Goal: Task Accomplishment & Management: Manage account settings

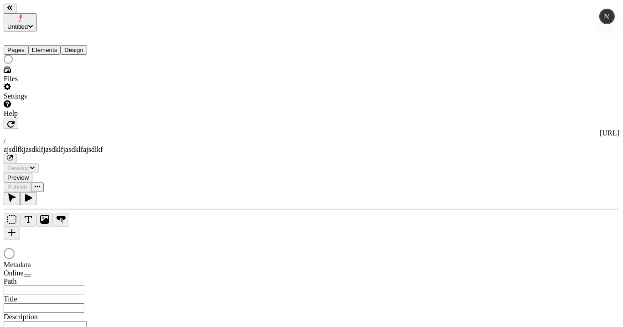
type input "/ajsdlfkjasdklfjasdklfjasdklfajsdlkf"
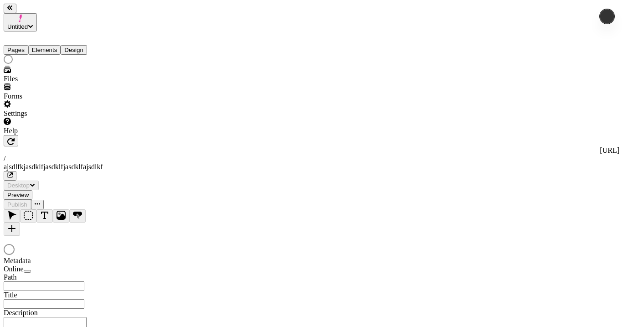
type input "/ajsdlfkjasdklfjasdklfjasdklfajsdlkf"
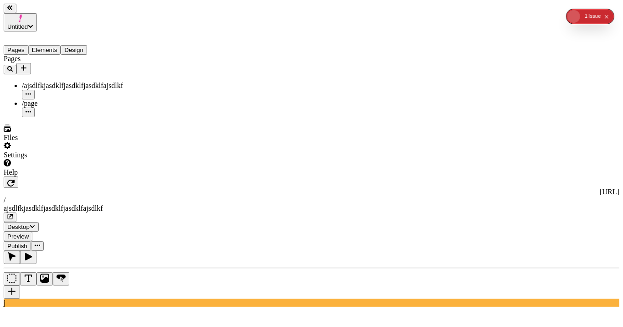
click at [46, 99] on div "/page" at bounding box center [67, 108] width 91 height 18
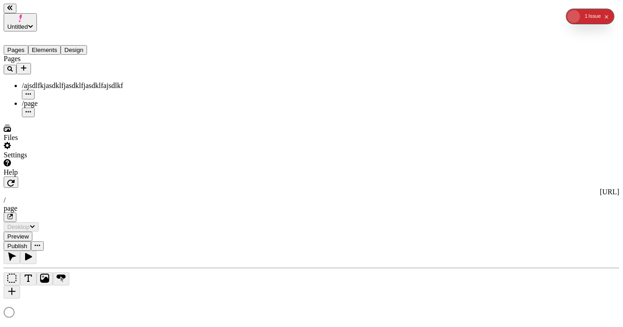
type input "/page"
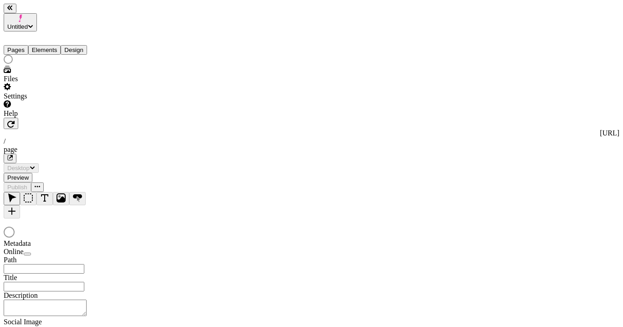
type input "/page"
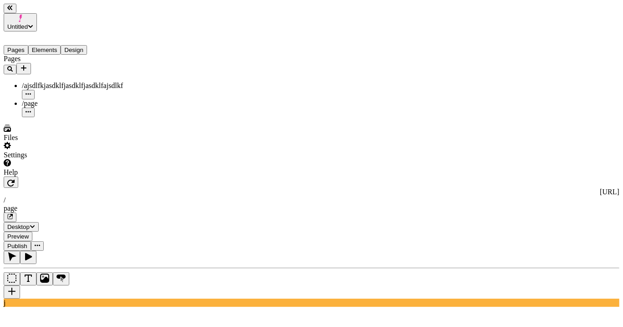
click at [51, 82] on span "/ajsdlfkjasdklfjasdklfjasdklfajsdlkf" at bounding box center [72, 86] width 101 height 8
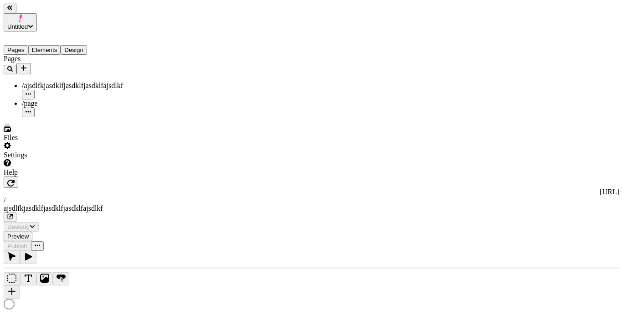
type input "/ajsdlfkjasdklfjasdklfjasdklfajsdlkf"
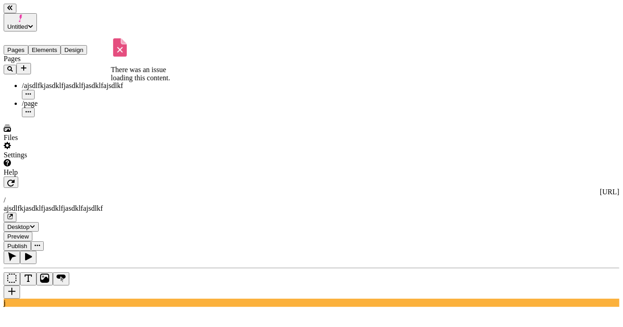
click at [59, 99] on div "/page" at bounding box center [67, 103] width 91 height 8
click at [57, 82] on span "/ajsdlfkjasdklfjasdklfjasdklfajsdlkf" at bounding box center [72, 86] width 101 height 8
click at [48, 99] on div "/page" at bounding box center [67, 103] width 91 height 8
click at [51, 82] on span "/ajsdlfkjasdklfjasdklfjasdklfajsdlkf" at bounding box center [72, 86] width 101 height 8
click at [50, 99] on div "/page" at bounding box center [67, 103] width 91 height 8
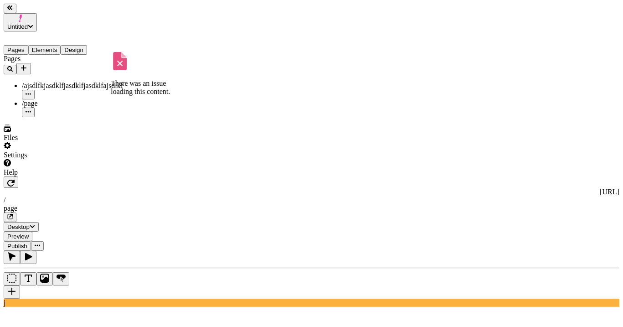
click at [49, 82] on span "/ajsdlfkjasdklfjasdklfjasdklfajsdlkf" at bounding box center [72, 86] width 101 height 8
click at [55, 99] on div "/page" at bounding box center [67, 103] width 91 height 8
click at [60, 82] on span "/ajsdlfkjasdklfjasdklfjasdklfajsdlkf" at bounding box center [72, 86] width 101 height 8
click at [56, 99] on div "/page" at bounding box center [67, 103] width 91 height 8
click at [59, 82] on span "/ajsdlfkjasdklfjasdklfjasdklfajsdlkf" at bounding box center [72, 86] width 101 height 8
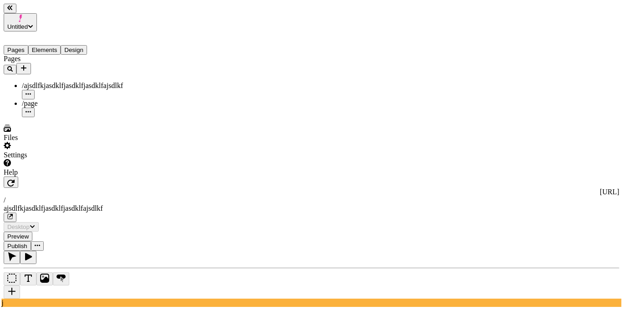
click at [57, 99] on div "/page" at bounding box center [67, 103] width 91 height 8
click at [60, 82] on span "/ajsdlfkjasdklfjasdklfjasdklfajsdlkf" at bounding box center [72, 86] width 101 height 8
click at [57, 99] on div "/page" at bounding box center [67, 103] width 91 height 8
click at [59, 82] on span "/ajsdlfkjasdklfjasdklfjasdklfajsdlkf" at bounding box center [72, 86] width 101 height 8
click at [48, 99] on div "/page" at bounding box center [67, 103] width 91 height 8
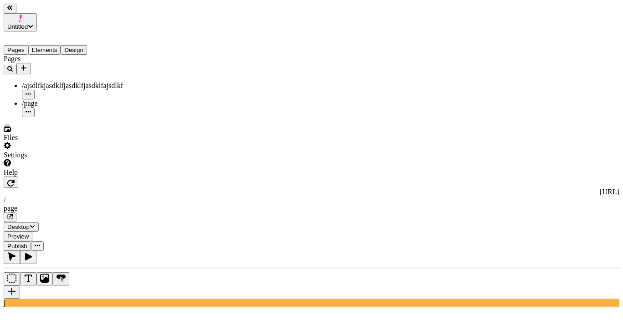
click at [50, 82] on span "/ajsdlfkjasdklfjasdklfjasdklfajsdlkf" at bounding box center [72, 86] width 101 height 8
click at [49, 99] on div "/page" at bounding box center [67, 103] width 91 height 8
click at [54, 82] on span "/ajsdlfkjasdklfjasdklfjasdklfajsdlkf" at bounding box center [72, 86] width 101 height 8
click at [51, 99] on div "/page" at bounding box center [67, 103] width 91 height 8
click at [54, 82] on span "/ajsdlfkjasdklfjasdklfjasdklfajsdlkf" at bounding box center [72, 86] width 101 height 8
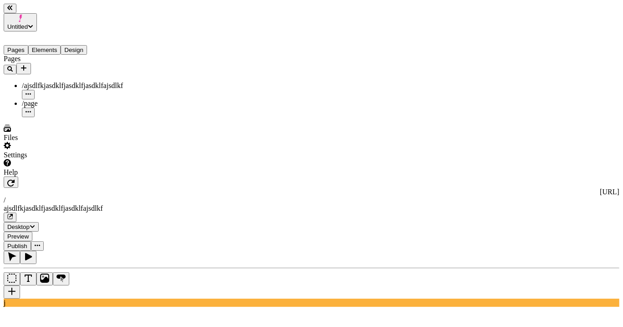
click at [51, 99] on div "/page" at bounding box center [67, 103] width 91 height 8
click at [54, 82] on span "/ajsdlfkjasdklfjasdklfjasdklfajsdlkf" at bounding box center [72, 86] width 101 height 8
click at [28, 23] on span "Untitled" at bounding box center [17, 26] width 20 height 7
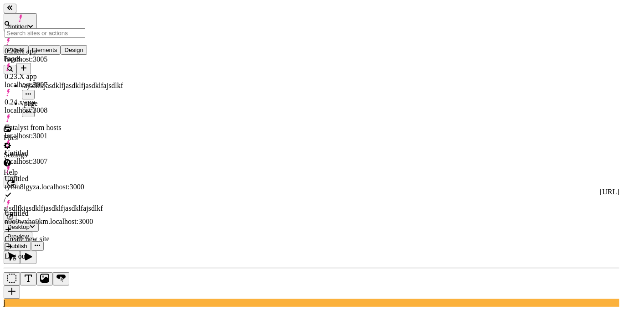
drag, startPoint x: 92, startPoint y: 223, endPoint x: 112, endPoint y: 99, distance: 125.4
click at [92, 117] on div "Pages /ajsdlfkjasdklfjasdklfjasdklfajsdlkf /page" at bounding box center [58, 86] width 109 height 62
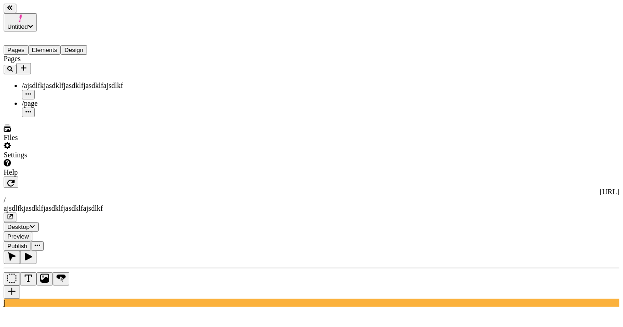
click at [37, 13] on button "Untitled" at bounding box center [20, 22] width 33 height 18
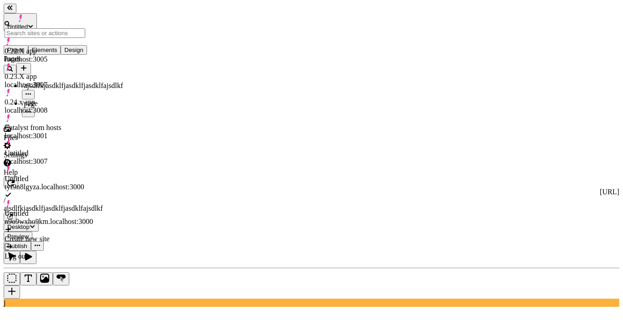
click at [78, 243] on div "Log out" at bounding box center [49, 251] width 88 height 17
click at [60, 117] on div "Pages /ajsdlfkjasdklfjasdklfjasdklfajsdlkf /page" at bounding box center [58, 86] width 109 height 62
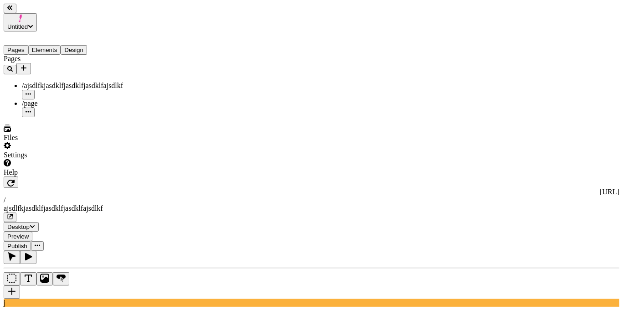
click at [58, 99] on div "/page" at bounding box center [67, 108] width 91 height 18
click at [70, 99] on div "/page" at bounding box center [67, 103] width 91 height 8
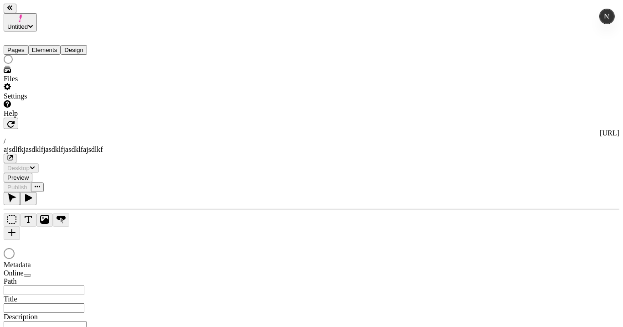
type input "/ajsdlfkjasdklfjasdklfjasdklfajsdlkf"
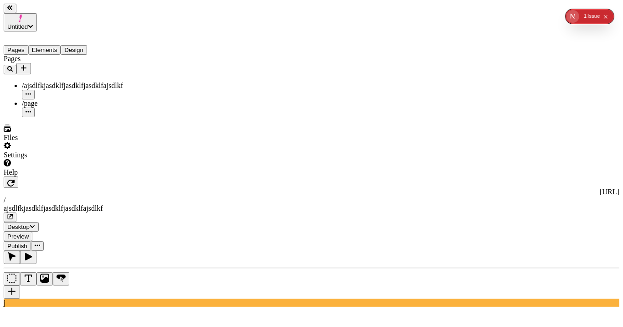
drag, startPoint x: 46, startPoint y: 162, endPoint x: 44, endPoint y: 79, distance: 82.5
click at [46, 117] on div "Pages /ajsdlfkjasdklfjasdklfjasdklfajsdlkf /page" at bounding box center [58, 86] width 109 height 62
click at [43, 99] on div "/page" at bounding box center [67, 103] width 91 height 8
type input "/page"
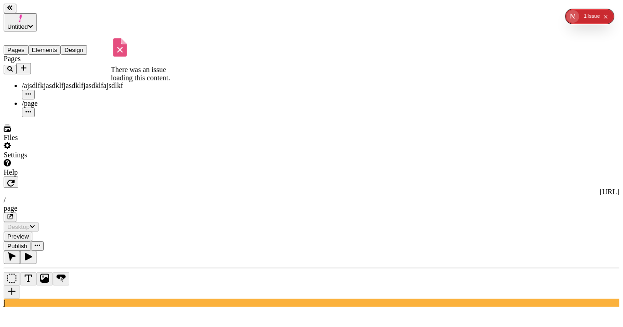
click at [71, 82] on span "/ajsdlfkjasdklfjasdklfjasdklfajsdlkf" at bounding box center [72, 86] width 101 height 8
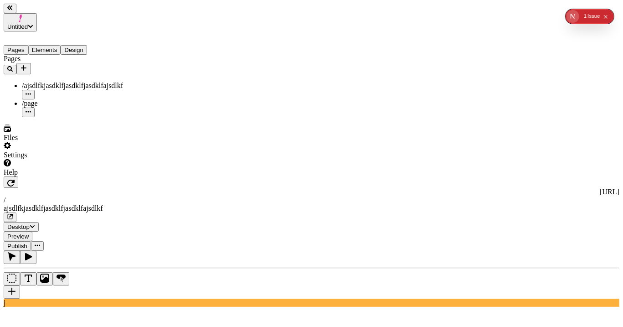
click at [54, 98] on div "Pages /ajsdlfkjasdklfjasdklfjasdklfajsdlkf /page" at bounding box center [58, 86] width 109 height 62
click at [50, 99] on div "/page" at bounding box center [67, 108] width 91 height 18
click at [75, 82] on span "/ajsdlfkjasdklfjasdklfjasdklfajsdlkf" at bounding box center [72, 86] width 101 height 8
click at [62, 99] on div "/page" at bounding box center [67, 103] width 91 height 8
click at [65, 82] on span "/ajsdlfkjasdklfjasdklfjasdklfajsdlkf" at bounding box center [72, 86] width 101 height 8
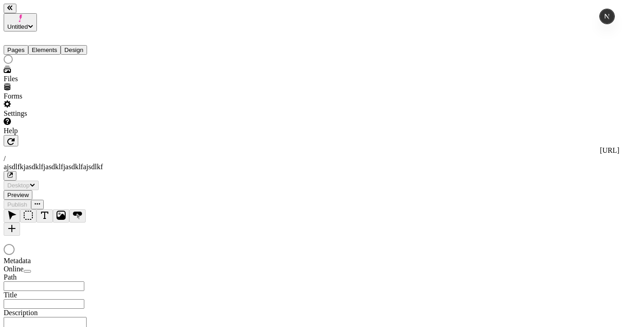
type input "/ajsdlfkjasdklfjasdklfjasdklfajsdlkf"
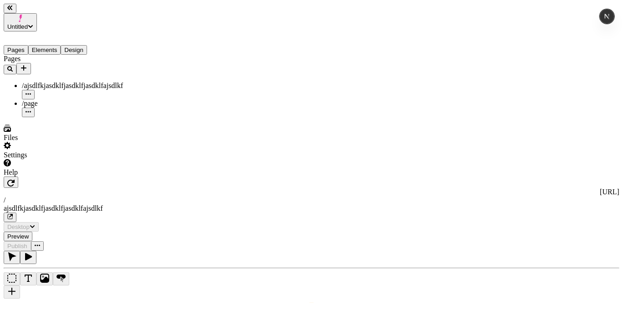
type input "/ajsdlfkjasdklfjasdklfjasdklfajsdlkf"
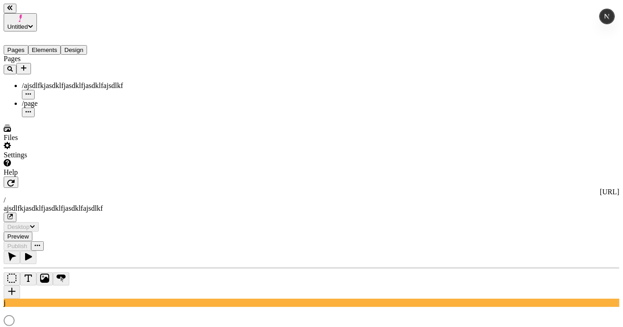
click at [48, 99] on div "/page" at bounding box center [67, 103] width 91 height 8
type input "/page"
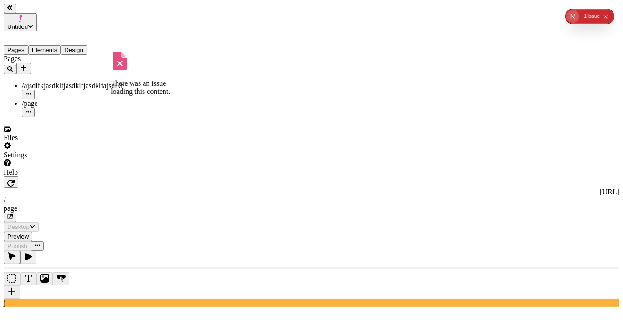
click at [62, 82] on span "/ajsdlfkjasdklfjasdklfjasdklfajsdlkf" at bounding box center [72, 86] width 101 height 8
click at [54, 99] on div "/page" at bounding box center [67, 103] width 91 height 8
click at [57, 82] on span "/ajsdlfkjasdklfjasdklfjasdklfajsdlkf" at bounding box center [72, 86] width 101 height 8
click at [65, 99] on div "/page" at bounding box center [67, 103] width 91 height 8
click at [27, 64] on icon "Add new" at bounding box center [23, 67] width 7 height 7
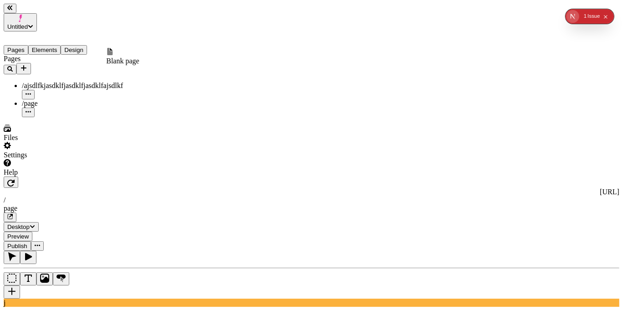
click at [121, 62] on div "Blank page" at bounding box center [122, 56] width 33 height 17
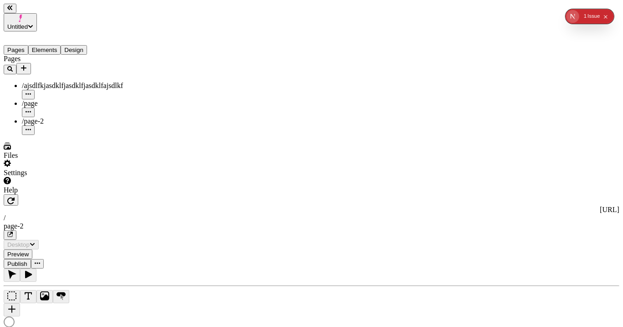
type input "/page-2"
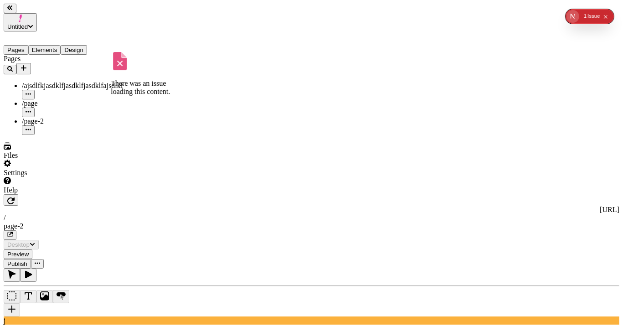
click at [53, 99] on div "/page" at bounding box center [67, 103] width 91 height 8
click at [54, 117] on div "/page-2" at bounding box center [67, 121] width 91 height 8
click at [42, 99] on div "/page" at bounding box center [67, 108] width 91 height 18
click at [61, 82] on div "/ajsdlfkjasdklfjasdklfjasdklfajsdlkf" at bounding box center [67, 91] width 91 height 18
click at [52, 99] on div "/page" at bounding box center [67, 103] width 91 height 8
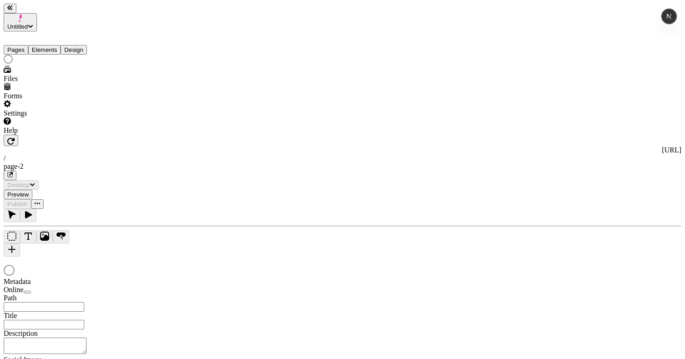
type input "/page-2"
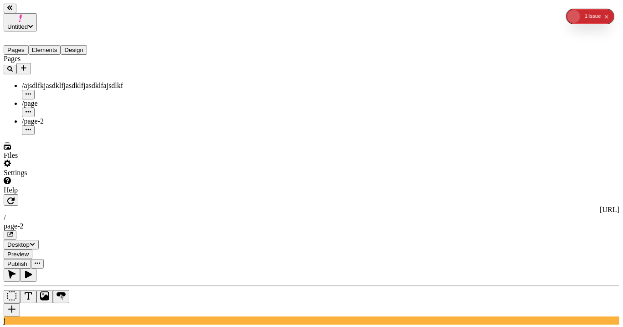
click at [62, 99] on div "/page" at bounding box center [67, 103] width 91 height 8
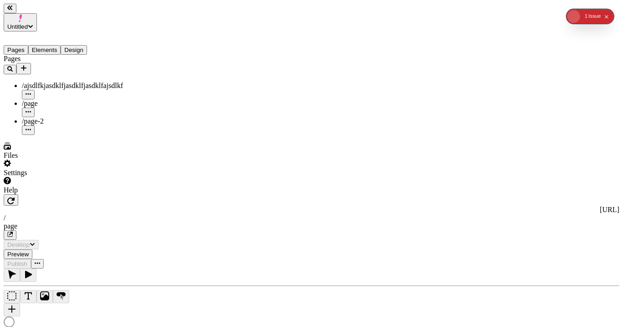
click at [54, 117] on div "/page-2" at bounding box center [67, 121] width 91 height 8
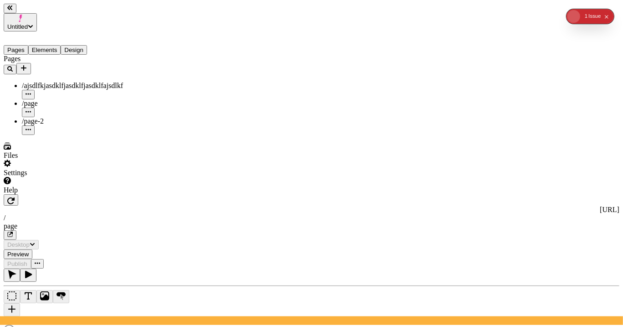
type input "/page"
click at [55, 99] on div "/page" at bounding box center [67, 103] width 91 height 8
click at [57, 82] on span "/ajsdlfkjasdklfjasdklfjasdklfajsdlkf" at bounding box center [72, 86] width 101 height 8
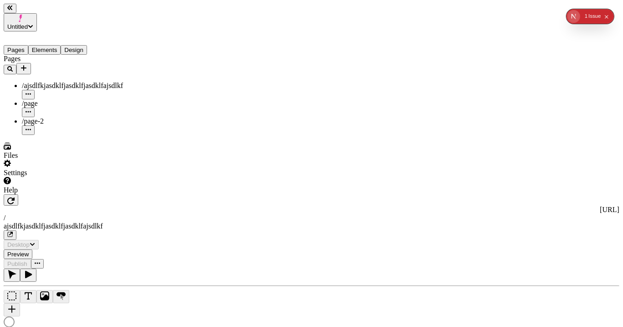
type input "/ajsdlfkjasdklfjasdklfjasdklfajsdlkf"
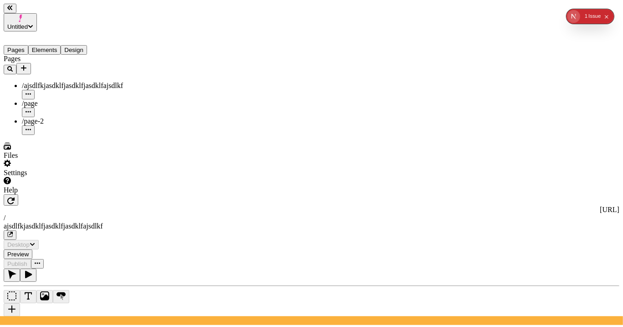
click at [55, 99] on div "/page" at bounding box center [67, 103] width 91 height 8
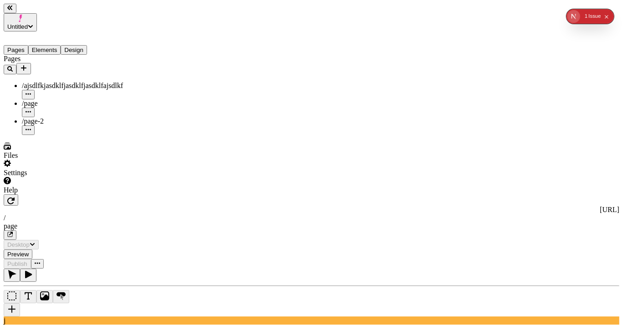
click at [53, 117] on div "/page-2" at bounding box center [67, 126] width 91 height 18
click at [54, 99] on div "/page" at bounding box center [67, 103] width 91 height 8
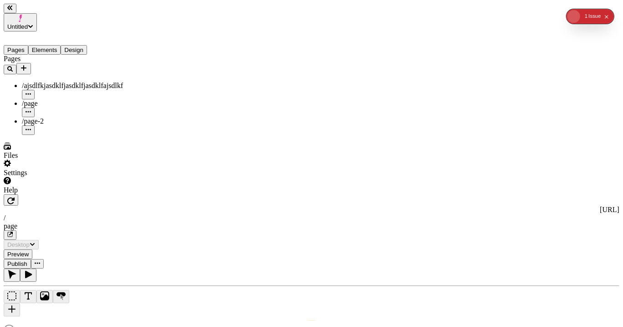
click at [27, 64] on icon "Add new" at bounding box center [23, 67] width 7 height 7
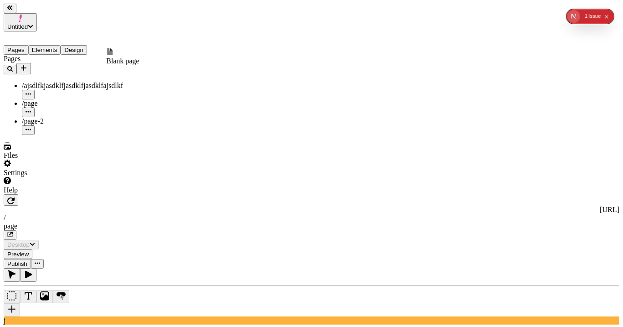
click at [139, 59] on span "Blank page" at bounding box center [122, 61] width 33 height 8
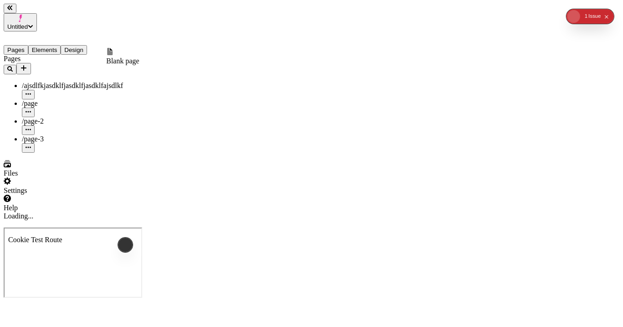
click at [26, 65] on icon "Add new" at bounding box center [23, 67] width 5 height 5
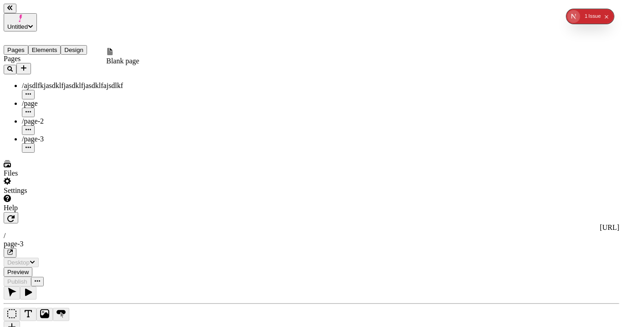
click at [139, 57] on span "Blank page" at bounding box center [122, 61] width 33 height 8
type input "/page-3"
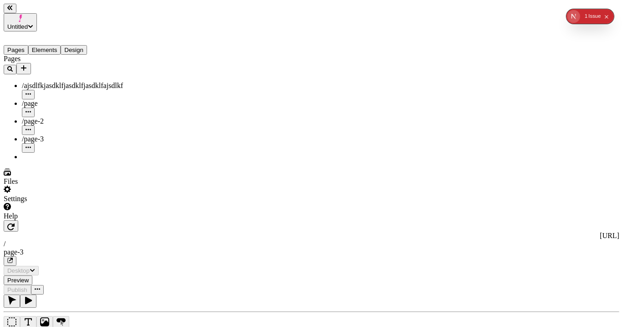
click at [26, 65] on icon "Add new" at bounding box center [23, 67] width 5 height 5
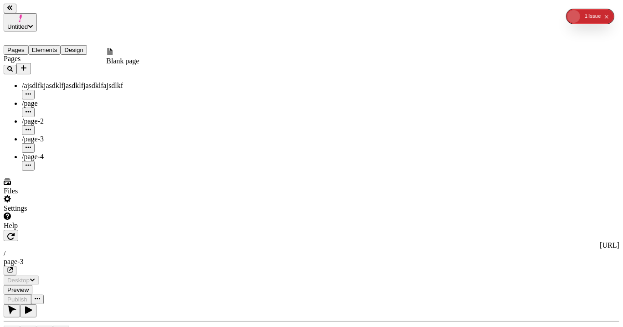
click at [139, 59] on span "Blank page" at bounding box center [122, 61] width 33 height 8
type input "/page-4"
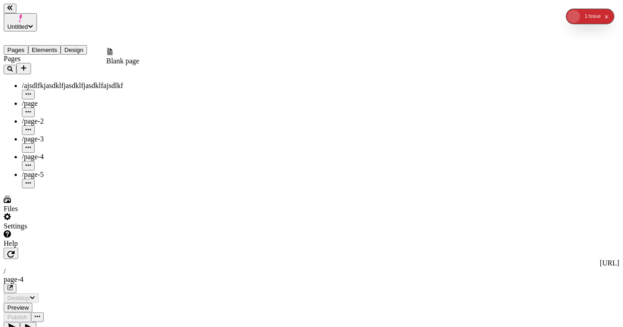
click at [26, 65] on icon "Add new" at bounding box center [23, 67] width 5 height 5
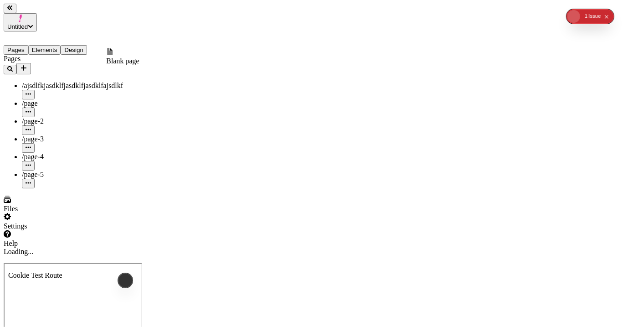
click at [139, 59] on span "Blank page" at bounding box center [122, 61] width 33 height 8
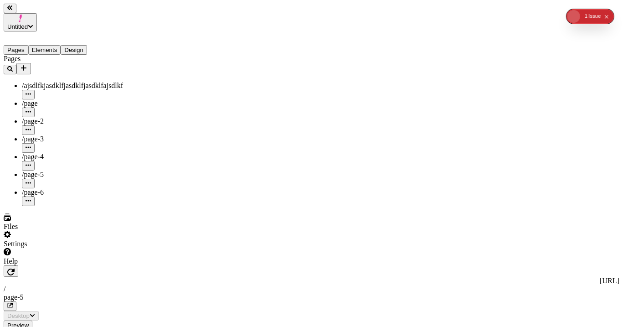
type input "/page-5"
type input "/page-6"
click at [59, 170] on div "/page-5" at bounding box center [67, 174] width 91 height 8
click at [52, 188] on div "/page-6" at bounding box center [67, 197] width 91 height 18
click at [53, 153] on div "/page-4" at bounding box center [67, 157] width 91 height 8
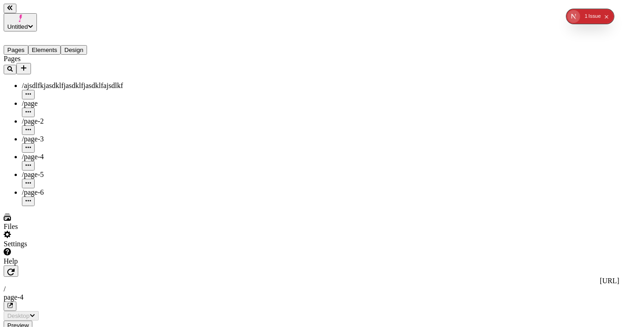
click at [52, 135] on div "/page-3" at bounding box center [67, 139] width 91 height 8
click at [53, 153] on div "/page-4" at bounding box center [67, 157] width 91 height 8
click at [53, 188] on div "/page-6" at bounding box center [67, 197] width 91 height 18
click at [58, 170] on div "/page-5" at bounding box center [67, 174] width 91 height 8
click at [60, 153] on div "/page-4" at bounding box center [67, 157] width 91 height 8
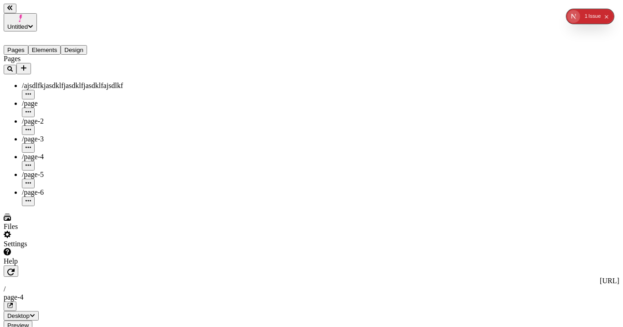
click at [57, 135] on div "/page-3" at bounding box center [67, 139] width 91 height 8
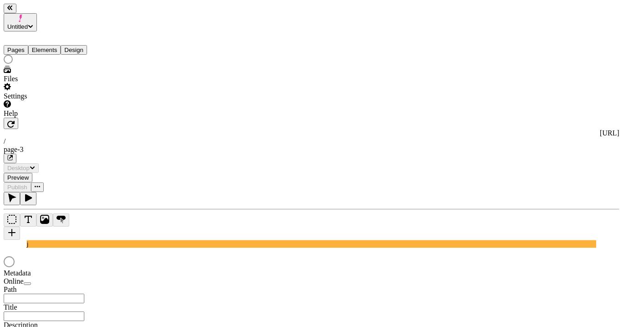
type input "/page-3"
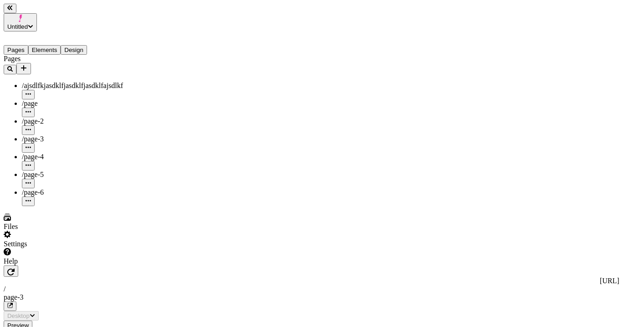
click at [40, 99] on div "/page" at bounding box center [67, 103] width 91 height 8
type input "/page"
click at [45, 117] on div "/page-2" at bounding box center [67, 126] width 91 height 18
click at [51, 117] on div "/page-2" at bounding box center [67, 126] width 91 height 18
click at [51, 135] on div "/page-3" at bounding box center [67, 144] width 91 height 18
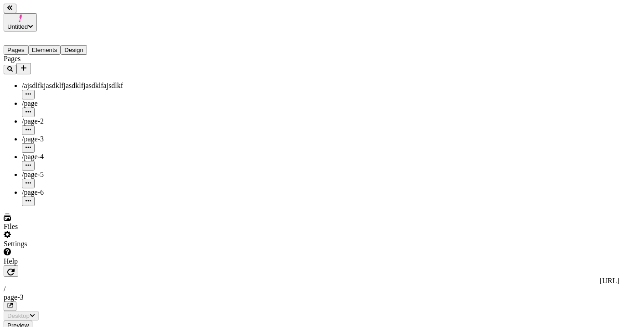
click at [54, 153] on div "/page-4" at bounding box center [67, 157] width 91 height 8
drag, startPoint x: 66, startPoint y: 136, endPoint x: 70, endPoint y: 141, distance: 6.2
click at [66, 170] on div "/page-5" at bounding box center [67, 174] width 91 height 8
click at [52, 188] on div "/page-6" at bounding box center [67, 192] width 91 height 8
type input "/page-6"
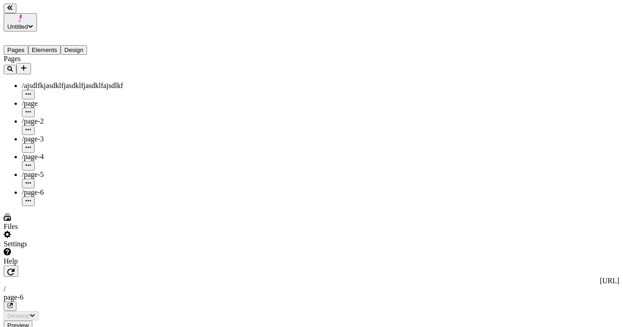
click at [56, 153] on div "/page-4" at bounding box center [67, 157] width 91 height 8
click at [55, 135] on div "/page-3" at bounding box center [67, 144] width 91 height 18
click at [81, 117] on div "/page-2" at bounding box center [67, 121] width 91 height 8
click at [74, 99] on div "/page" at bounding box center [67, 108] width 91 height 18
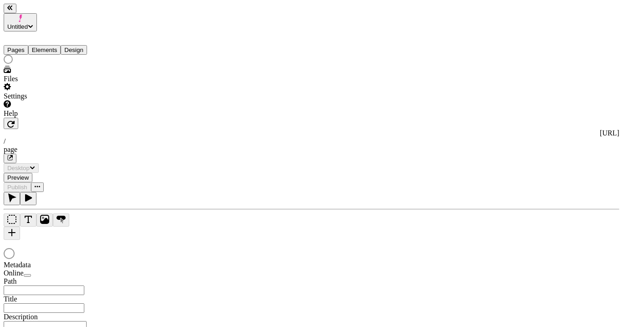
type input "/page"
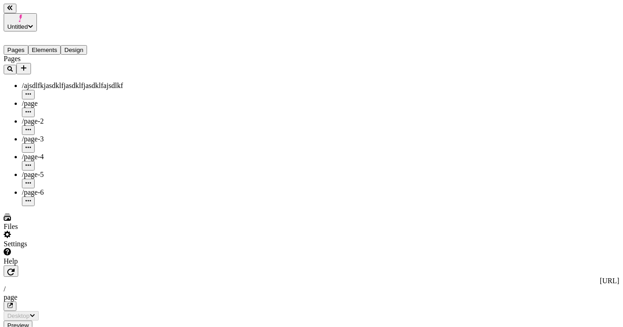
click at [45, 117] on div "/page-2" at bounding box center [67, 126] width 91 height 18
type input "/page-2"
click at [64, 135] on div "/page-3" at bounding box center [67, 139] width 91 height 8
type input "/page-3"
click at [50, 135] on div "/page-3" at bounding box center [67, 144] width 91 height 18
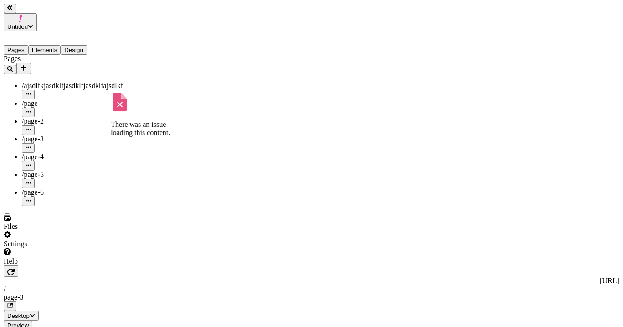
click at [46, 153] on div "/page-4" at bounding box center [67, 157] width 91 height 8
click at [52, 170] on div "/page-5" at bounding box center [67, 174] width 91 height 8
click at [50, 188] on div "/page-6" at bounding box center [67, 192] width 91 height 8
type input "/page-6"
click at [33, 135] on span "/page-3" at bounding box center [33, 139] width 22 height 8
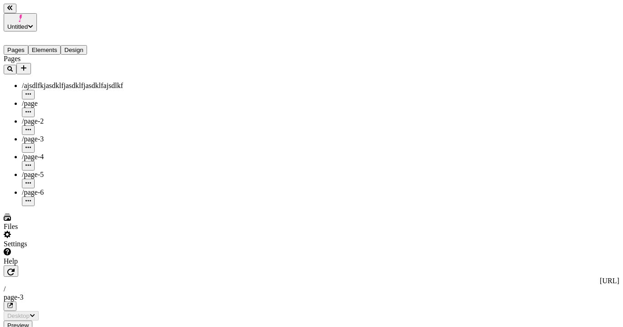
click at [38, 153] on span "/page-4" at bounding box center [33, 157] width 22 height 8
click at [59, 170] on div "/page-5" at bounding box center [67, 174] width 91 height 8
click at [70, 188] on div "/page-6" at bounding box center [67, 192] width 91 height 8
click at [73, 135] on div "/page-3" at bounding box center [67, 139] width 91 height 8
click at [65, 153] on div "/page-4" at bounding box center [67, 157] width 91 height 8
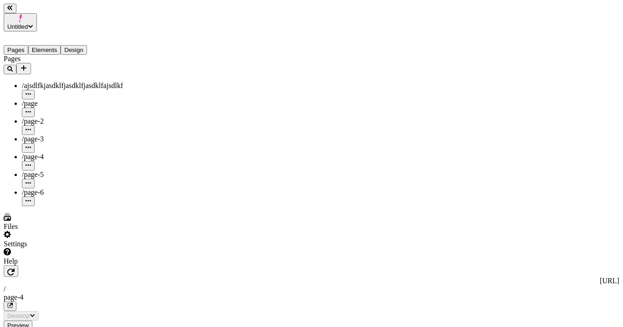
click at [66, 99] on div "/page" at bounding box center [67, 108] width 91 height 18
click at [69, 135] on div "/page-3" at bounding box center [67, 139] width 91 height 8
click at [69, 170] on div "/page-5" at bounding box center [67, 174] width 91 height 8
click at [63, 99] on div "/page" at bounding box center [67, 103] width 91 height 8
click at [65, 170] on div "/page-5" at bounding box center [67, 179] width 91 height 18
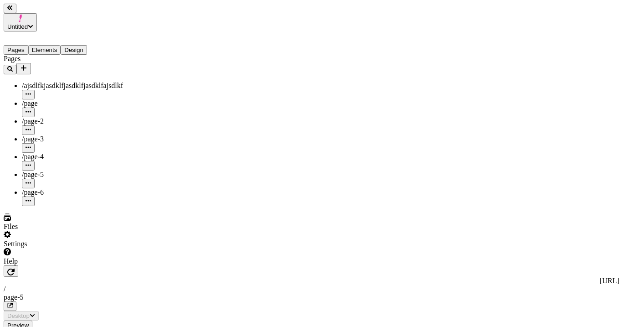
click at [68, 117] on div "/page-2" at bounding box center [67, 121] width 91 height 8
click at [43, 153] on div "/page-4" at bounding box center [67, 162] width 91 height 18
click at [42, 188] on div "/page-6" at bounding box center [67, 192] width 91 height 8
click at [50, 170] on div "/page-5" at bounding box center [67, 174] width 91 height 8
click at [57, 153] on div "/page-4" at bounding box center [67, 157] width 91 height 8
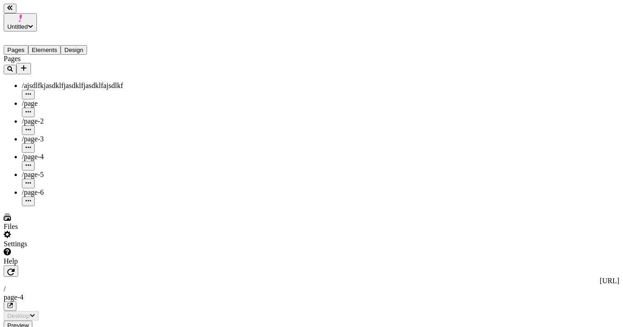
click at [55, 170] on div "/page-5" at bounding box center [67, 174] width 91 height 8
click at [49, 188] on div "/page-6" at bounding box center [67, 197] width 91 height 18
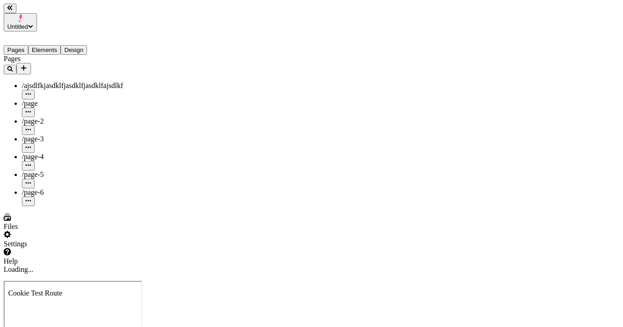
click at [54, 170] on div "/page-5" at bounding box center [67, 174] width 91 height 8
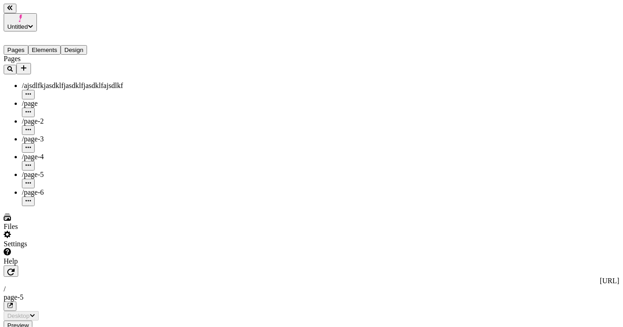
click at [58, 153] on div "/page-4" at bounding box center [67, 162] width 91 height 18
click at [65, 135] on div "/page-3" at bounding box center [67, 139] width 91 height 8
click at [65, 99] on div "/page" at bounding box center [67, 103] width 91 height 8
click at [60, 153] on div "/page-4" at bounding box center [67, 157] width 91 height 8
click at [36, 117] on span "/page-2" at bounding box center [33, 121] width 22 height 8
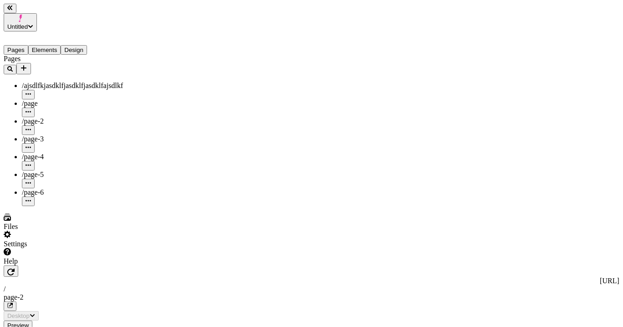
click at [47, 170] on div "/page-5" at bounding box center [67, 179] width 91 height 18
click at [55, 117] on div "/page-2" at bounding box center [67, 126] width 91 height 18
click at [51, 135] on div "/page-3" at bounding box center [67, 139] width 91 height 8
click at [58, 188] on div "/page-6" at bounding box center [67, 197] width 91 height 18
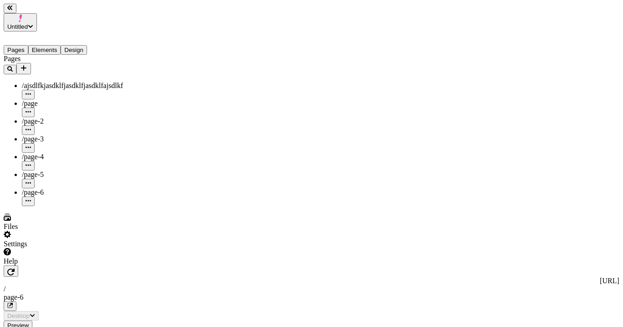
click at [63, 170] on div "/page-5" at bounding box center [67, 174] width 91 height 8
click at [45, 188] on div "/page-6" at bounding box center [67, 192] width 91 height 8
click at [51, 170] on div "/page-5" at bounding box center [67, 174] width 91 height 8
click at [44, 188] on div "/page-6" at bounding box center [67, 192] width 91 height 8
click at [71, 170] on div "/page-5" at bounding box center [67, 174] width 91 height 8
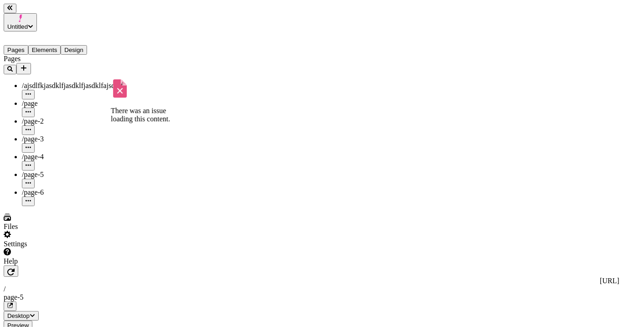
click at [31, 135] on div "/page-3" at bounding box center [67, 144] width 91 height 18
click at [38, 153] on span "/page-4" at bounding box center [33, 157] width 22 height 8
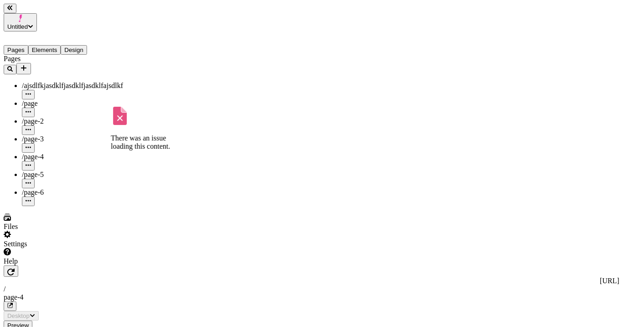
click at [53, 170] on div "/page-5" at bounding box center [67, 174] width 91 height 8
click at [51, 188] on div "/page-6" at bounding box center [67, 192] width 91 height 8
